Goal: Check status: Check status

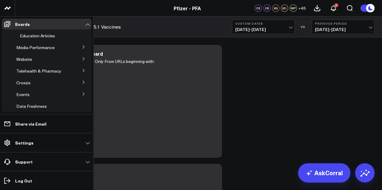
scroll to position [174, 0]
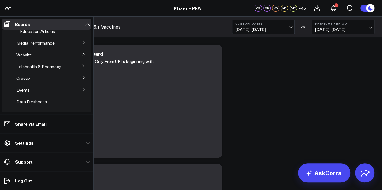
click at [78, 61] on button at bounding box center [84, 65] width 16 height 9
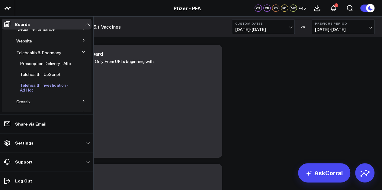
scroll to position [189, 0]
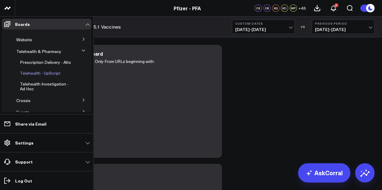
click at [52, 70] on span "Telehealth - UpScript" at bounding box center [40, 73] width 40 height 6
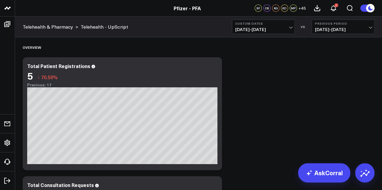
click at [286, 30] on span "[DATE] - [DATE]" at bounding box center [263, 29] width 56 height 5
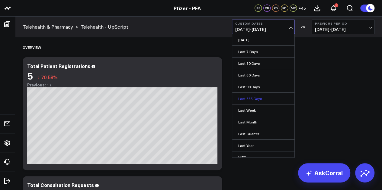
click at [253, 98] on link "Last 365 Days" at bounding box center [263, 98] width 62 height 11
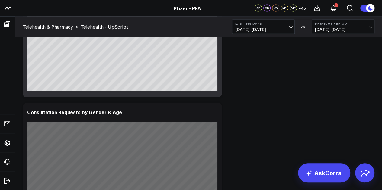
scroll to position [687, 0]
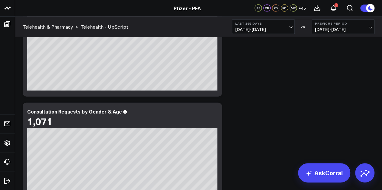
click at [363, 110] on div "Overview Copy link to widget Ask support Comment Export PNG Total Patient Regis…" at bounding box center [199, 92] width 358 height 1482
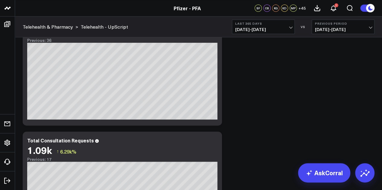
scroll to position [0, 0]
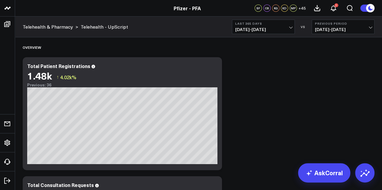
click at [286, 29] on span "[DATE] - [DATE]" at bounding box center [263, 29] width 56 height 5
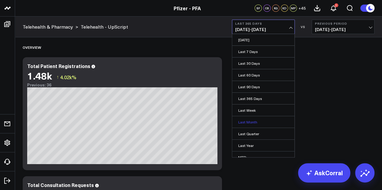
scroll to position [39, 0]
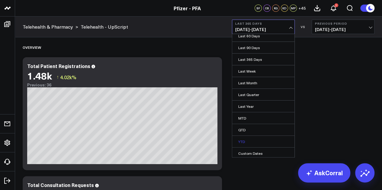
click at [246, 139] on link "YTD" at bounding box center [263, 141] width 62 height 11
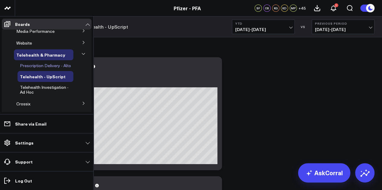
scroll to position [30, 0]
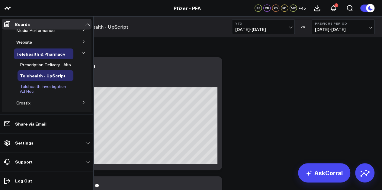
click at [54, 89] on span "Telehealth Investigation - Ad Hoc" at bounding box center [44, 89] width 49 height 11
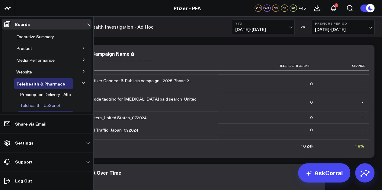
click at [56, 104] on span "Telehealth - UpScript" at bounding box center [40, 106] width 40 height 6
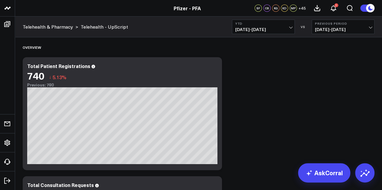
click at [293, 30] on button "YTD [DATE] - [DATE]" at bounding box center [263, 27] width 63 height 14
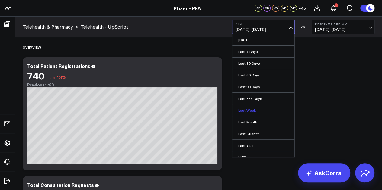
scroll to position [39, 0]
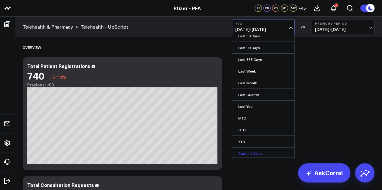
click at [250, 153] on link "Custom Dates" at bounding box center [263, 153] width 62 height 11
select select "7"
select select "2025"
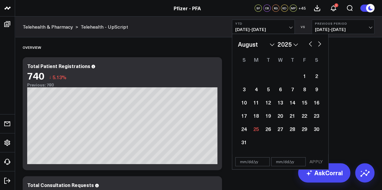
click at [272, 47] on select "January February March April May June July August September October November De…" at bounding box center [256, 44] width 37 height 9
select select "1"
select select "2025"
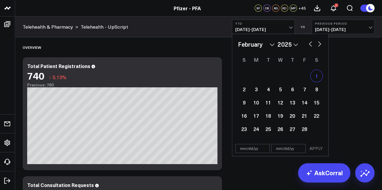
click at [321, 77] on div "1" at bounding box center [316, 76] width 12 height 12
type input "[DATE]"
select select "1"
select select "2025"
click at [321, 46] on button "button" at bounding box center [319, 43] width 6 height 7
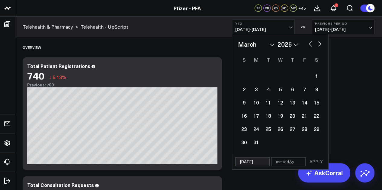
click at [321, 46] on button "button" at bounding box center [319, 43] width 6 height 7
select select "3"
select select "2025"
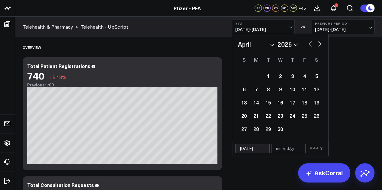
click at [321, 46] on button "button" at bounding box center [319, 43] width 6 height 7
select select "4"
select select "2025"
click at [321, 46] on button "button" at bounding box center [319, 43] width 6 height 7
select select "5"
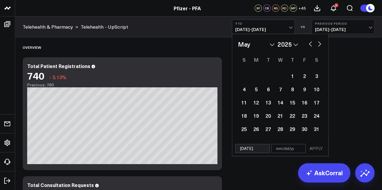
select select "2025"
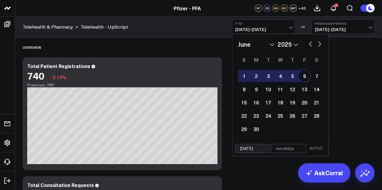
click at [320, 43] on button "button" at bounding box center [319, 43] width 6 height 7
select select "6"
select select "2025"
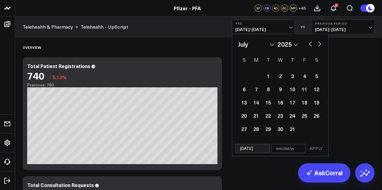
click at [320, 43] on button "button" at bounding box center [319, 43] width 6 height 7
select select "7"
select select "2025"
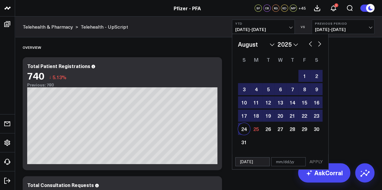
click at [247, 131] on div "24" at bounding box center [244, 129] width 12 height 12
type input "[DATE]"
select select "7"
select select "2025"
click at [318, 160] on button "APPLY" at bounding box center [316, 162] width 18 height 9
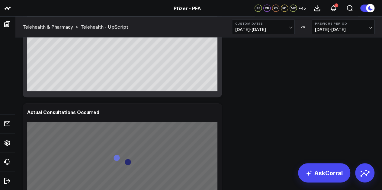
scroll to position [193, 0]
